Goal: Task Accomplishment & Management: Use online tool/utility

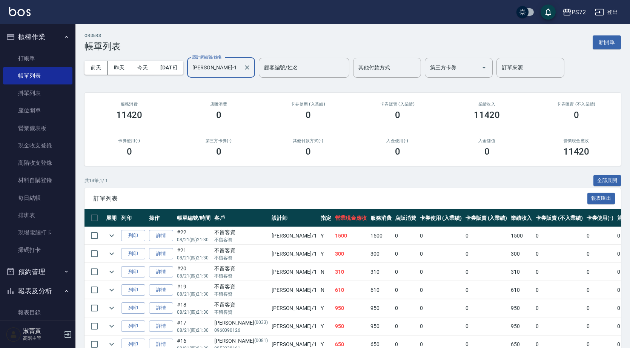
click at [240, 66] on input "[PERSON_NAME]-1" at bounding box center [216, 67] width 50 height 13
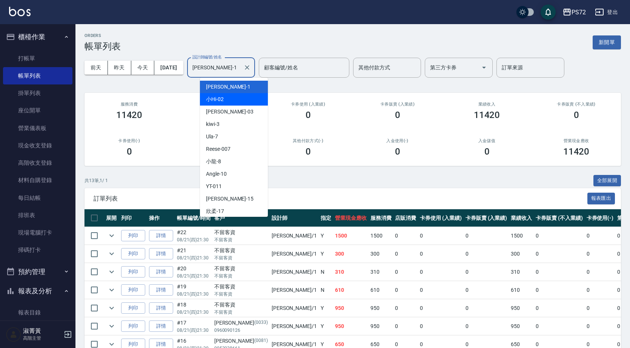
click at [185, 112] on div "0" at bounding box center [218, 115] width 71 height 11
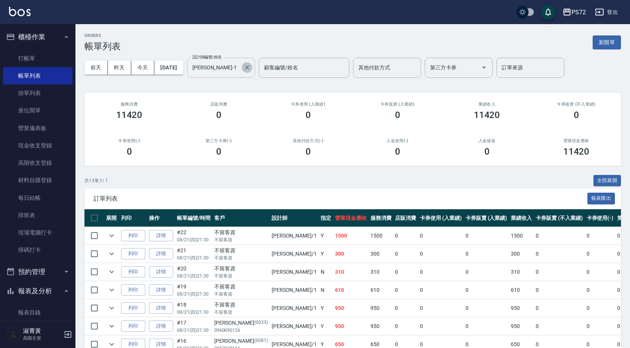
click at [251, 67] on icon "Clear" at bounding box center [247, 68] width 8 height 8
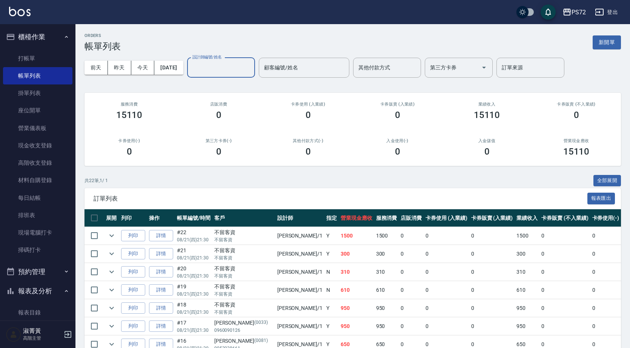
click at [227, 63] on input "設計師編號/姓名" at bounding box center [221, 67] width 61 height 13
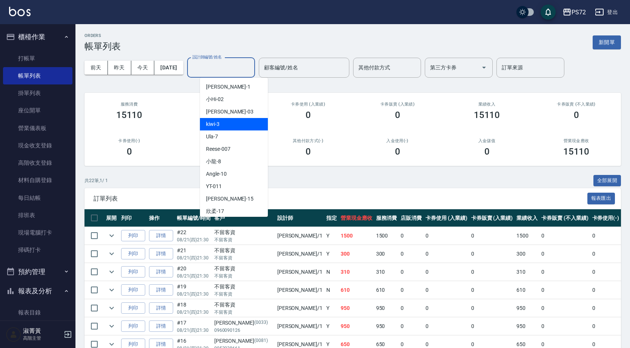
click at [227, 130] on div "kiwi -3" at bounding box center [234, 124] width 68 height 12
type input "kiwi-3"
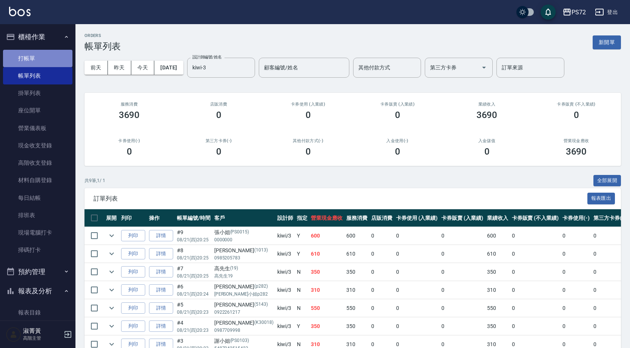
click at [55, 60] on link "打帳單" at bounding box center [37, 58] width 69 height 17
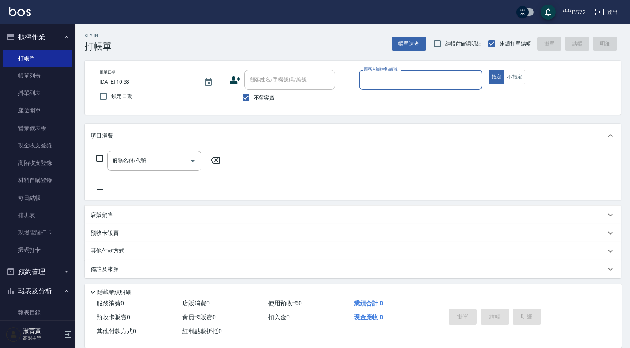
click at [266, 95] on span "不留客資" at bounding box center [264, 98] width 21 height 8
click at [254, 95] on input "不留客資" at bounding box center [246, 98] width 16 height 16
checkbox input "false"
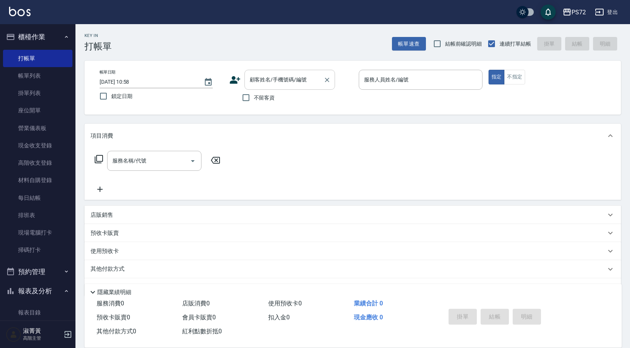
click at [265, 82] on div "顧客姓名/手機號碼/編號 顧客姓名/手機號碼/編號" at bounding box center [289, 80] width 91 height 20
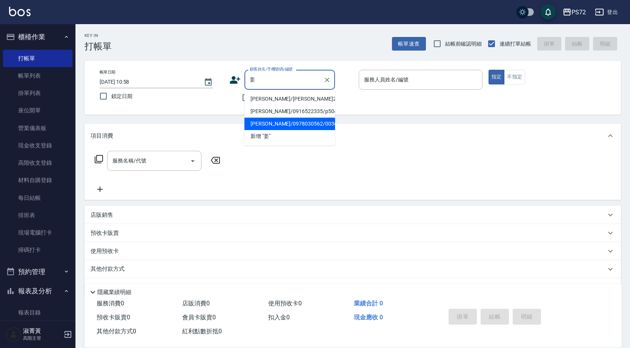
click at [285, 121] on li "[PERSON_NAME]/0978030562/0036" at bounding box center [289, 124] width 91 height 12
type input "[PERSON_NAME]/0978030562/0036"
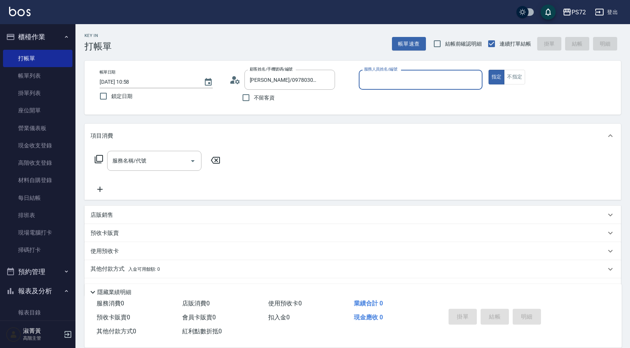
click at [235, 82] on icon at bounding box center [234, 79] width 11 height 11
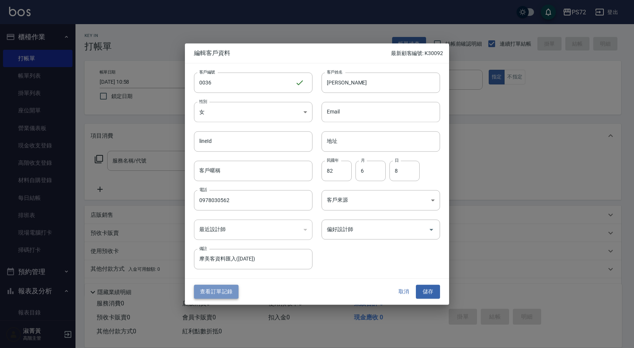
click at [215, 289] on button "查看訂單記錄" at bounding box center [216, 292] width 45 height 14
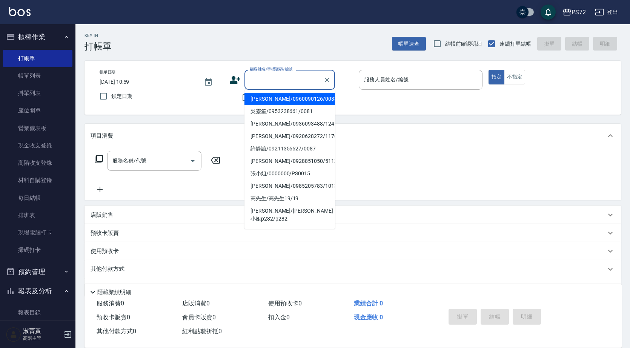
click at [278, 78] on input "顧客姓名/手機號碼/編號" at bounding box center [284, 79] width 72 height 13
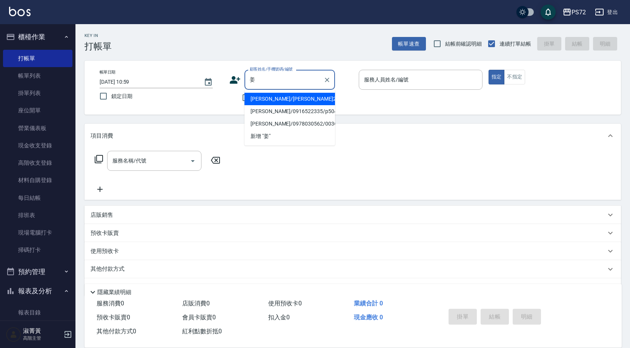
click at [276, 102] on li "[PERSON_NAME]/[PERSON_NAME]2/2" at bounding box center [289, 99] width 91 height 12
type input "[PERSON_NAME]/[PERSON_NAME]2/2"
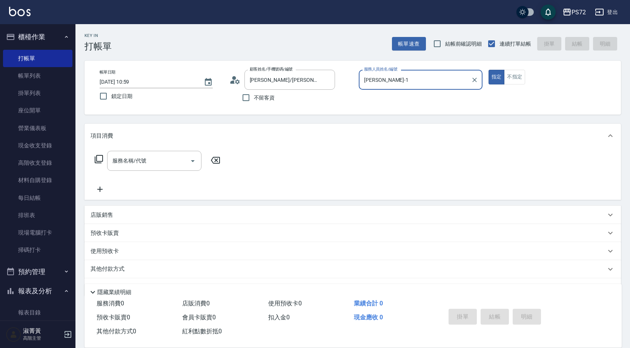
type input "[PERSON_NAME]-1"
click at [231, 78] on icon at bounding box center [234, 79] width 11 height 11
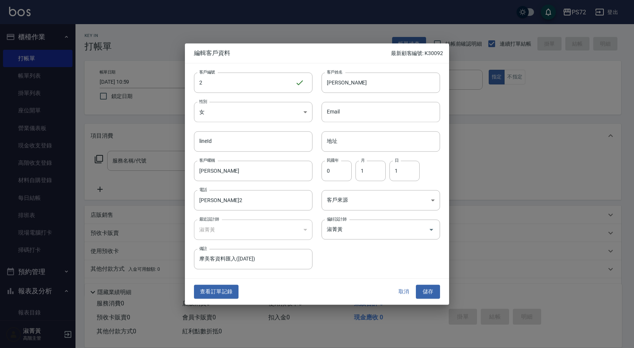
click at [222, 295] on button "查看訂單記錄" at bounding box center [216, 292] width 45 height 14
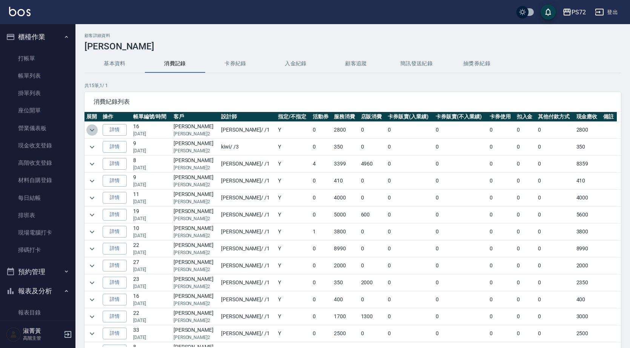
click at [94, 127] on icon "expand row" at bounding box center [92, 130] width 9 height 9
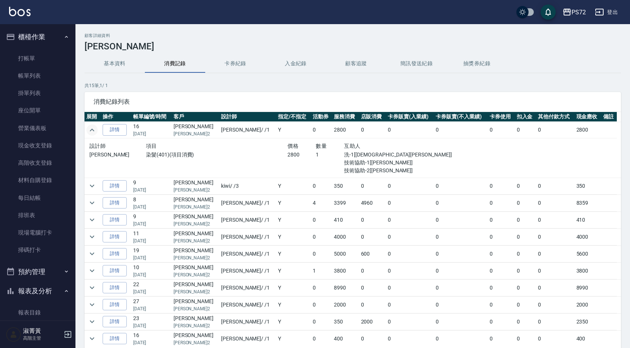
click at [94, 127] on icon "expand row" at bounding box center [92, 130] width 9 height 9
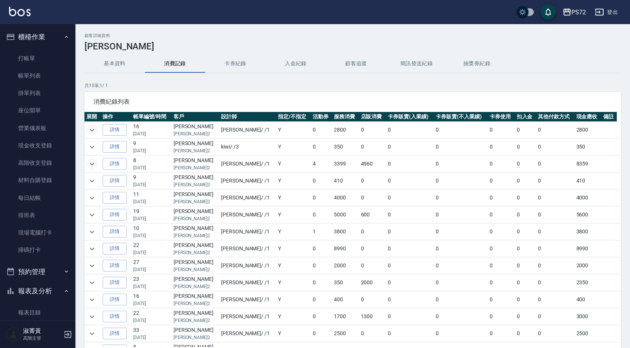
click at [91, 164] on icon "expand row" at bounding box center [92, 164] width 5 height 3
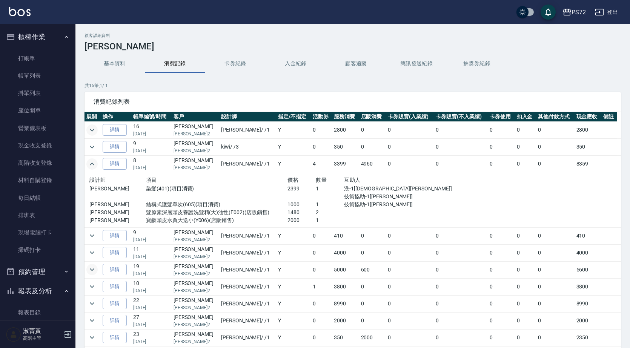
click at [94, 268] on icon "expand row" at bounding box center [92, 269] width 9 height 9
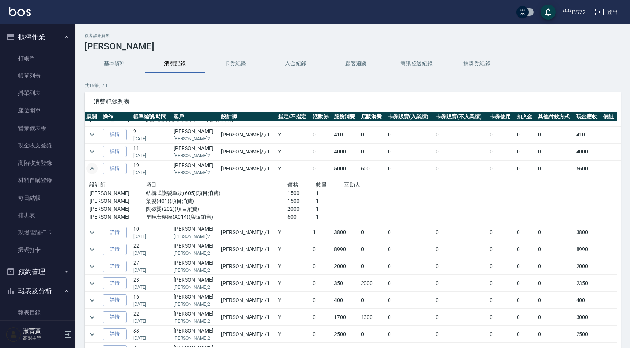
scroll to position [113, 0]
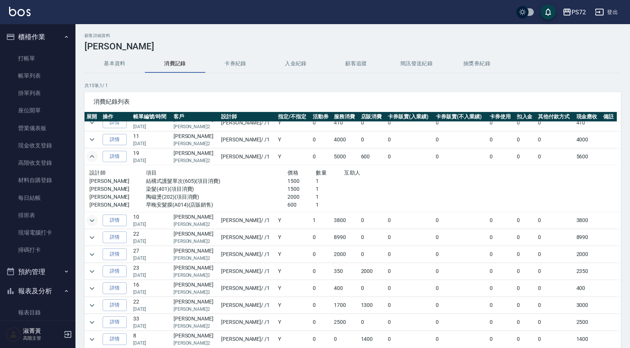
click at [90, 218] on icon "expand row" at bounding box center [92, 220] width 9 height 9
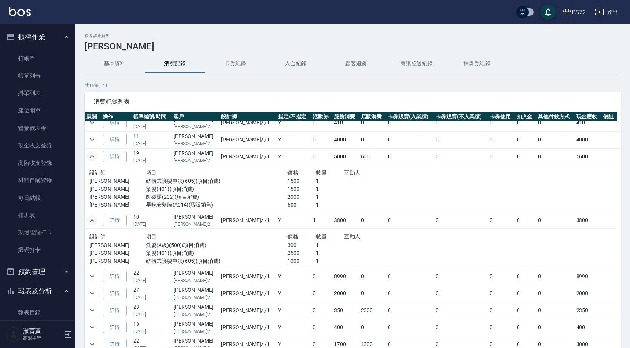
click at [94, 221] on icon "expand row" at bounding box center [92, 220] width 9 height 9
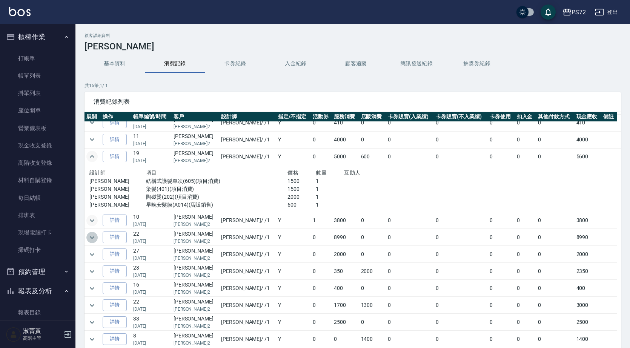
click at [90, 238] on icon "expand row" at bounding box center [92, 237] width 9 height 9
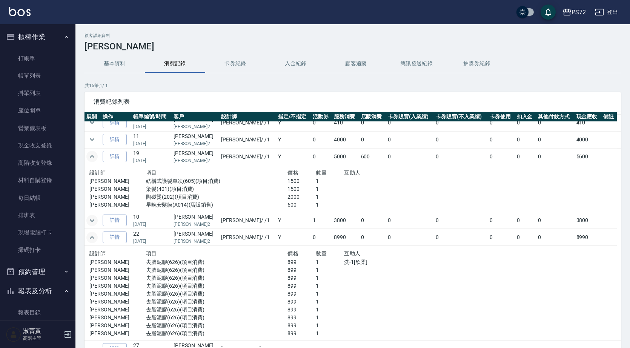
click at [91, 237] on icon "expand row" at bounding box center [92, 237] width 9 height 9
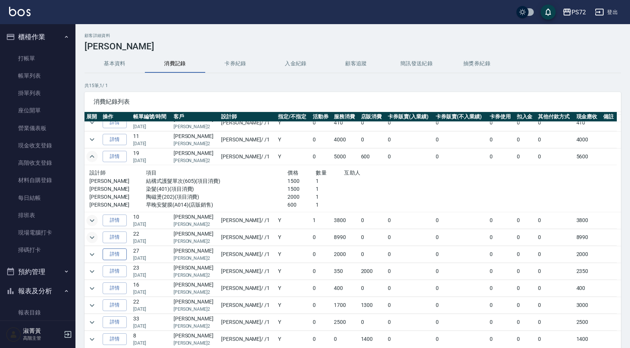
scroll to position [131, 0]
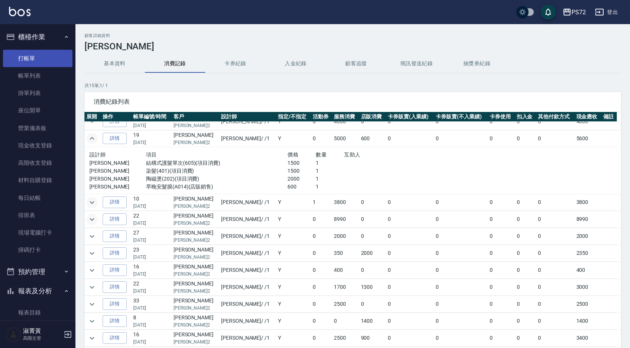
click at [47, 59] on link "打帳單" at bounding box center [37, 58] width 69 height 17
